Goal: Check status: Check status

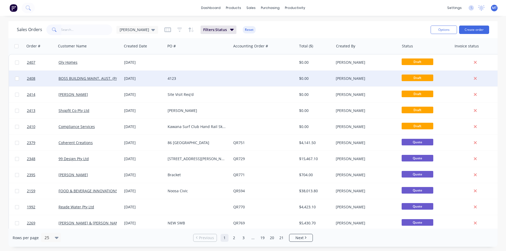
click at [194, 78] on div "4123" at bounding box center [197, 78] width 59 height 5
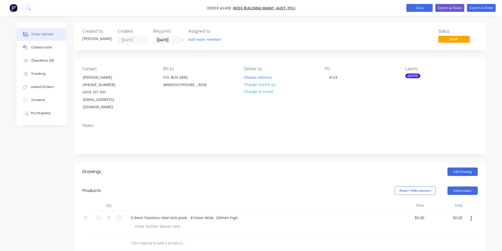
click at [413, 8] on button "Close" at bounding box center [420, 8] width 26 height 8
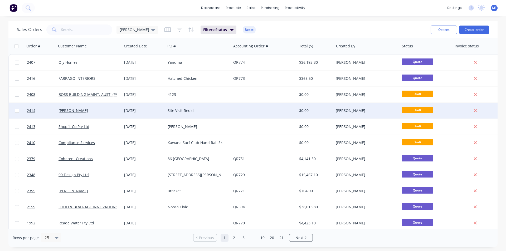
click at [117, 112] on div "[PERSON_NAME]" at bounding box center [89, 110] width 61 height 5
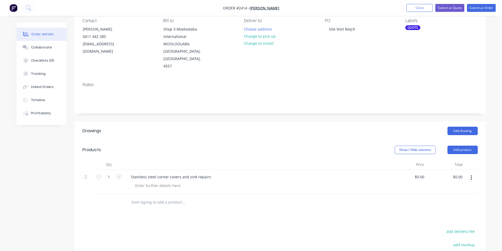
scroll to position [53, 0]
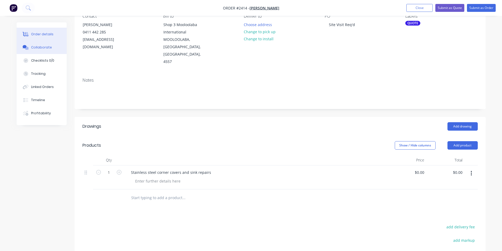
click at [46, 48] on div "Collaborate" at bounding box center [41, 47] width 21 height 5
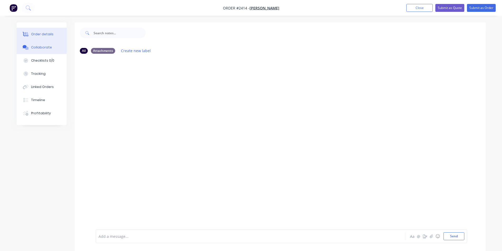
click at [44, 37] on button "Order details" at bounding box center [42, 34] width 50 height 13
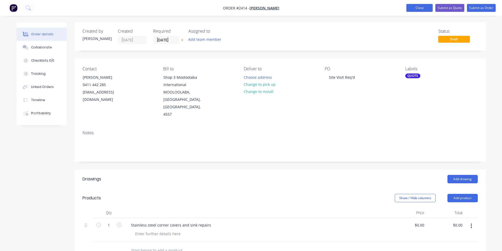
click at [418, 8] on button "Close" at bounding box center [420, 8] width 26 height 8
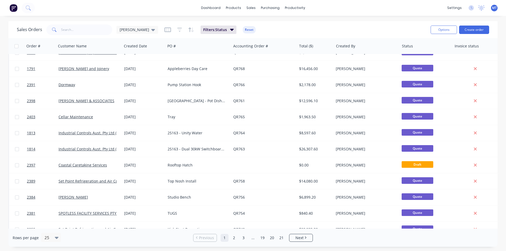
scroll to position [185, 0]
